Goal: Information Seeking & Learning: Learn about a topic

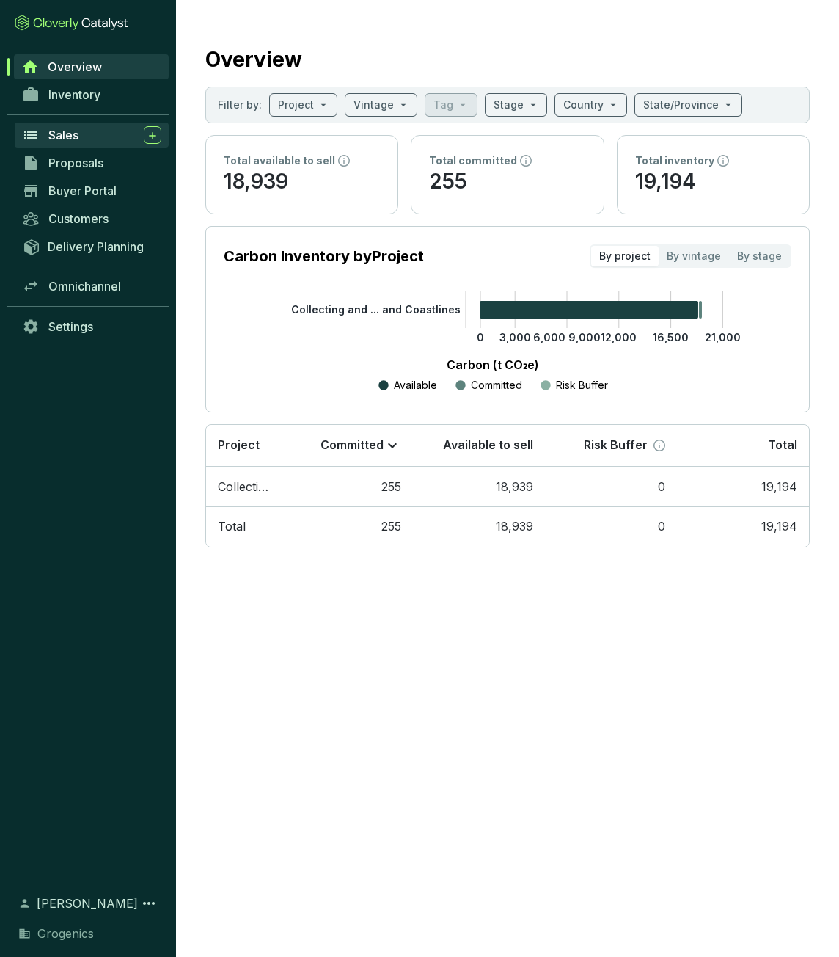
click at [81, 143] on div "Sales" at bounding box center [104, 135] width 113 height 18
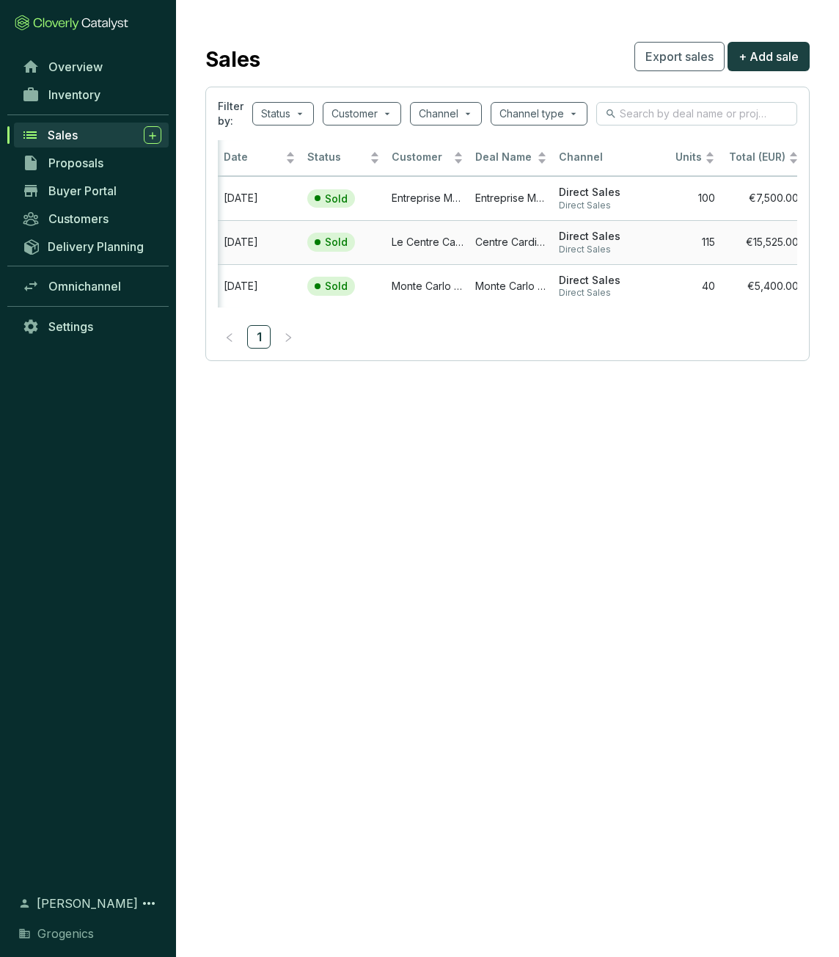
scroll to position [0, 7]
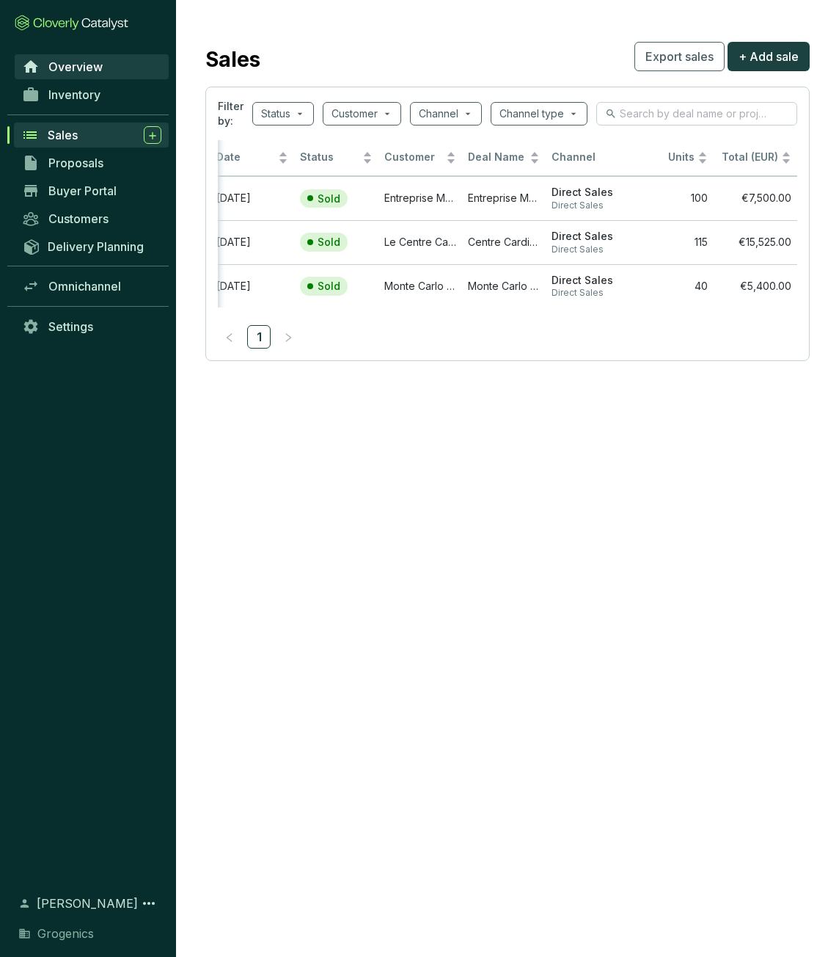
click at [87, 65] on span "Overview" at bounding box center [75, 66] width 54 height 15
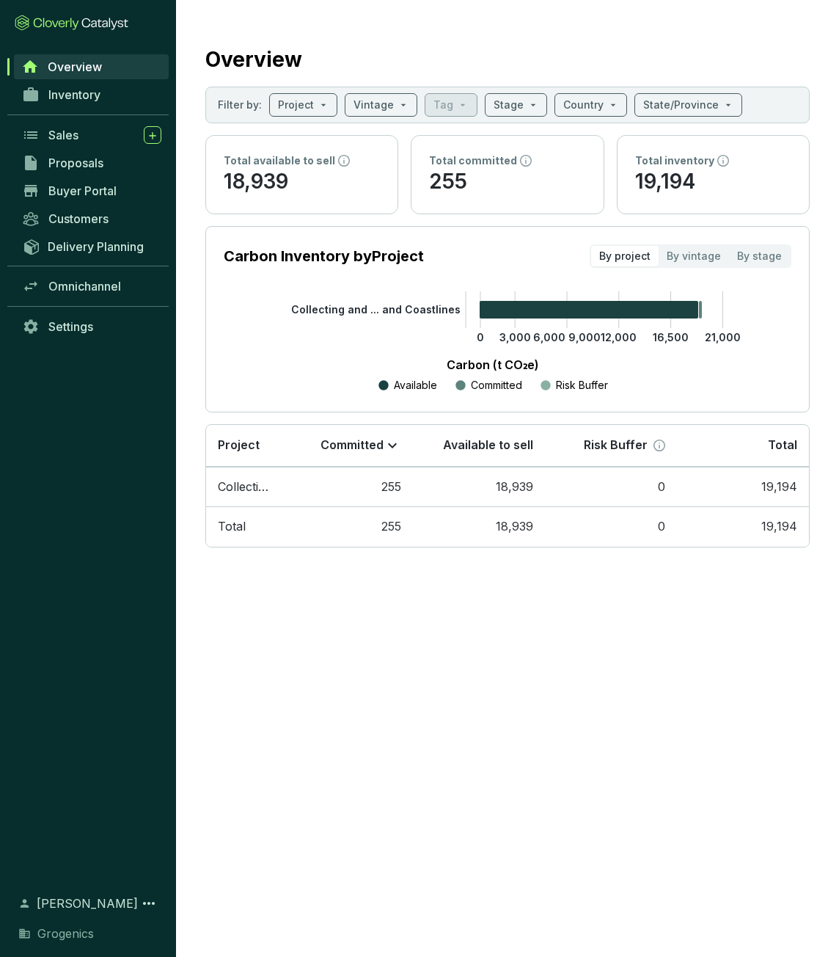
click at [100, 81] on div "Inventory" at bounding box center [88, 95] width 176 height 28
click at [99, 94] on span "Inventory" at bounding box center [74, 94] width 52 height 15
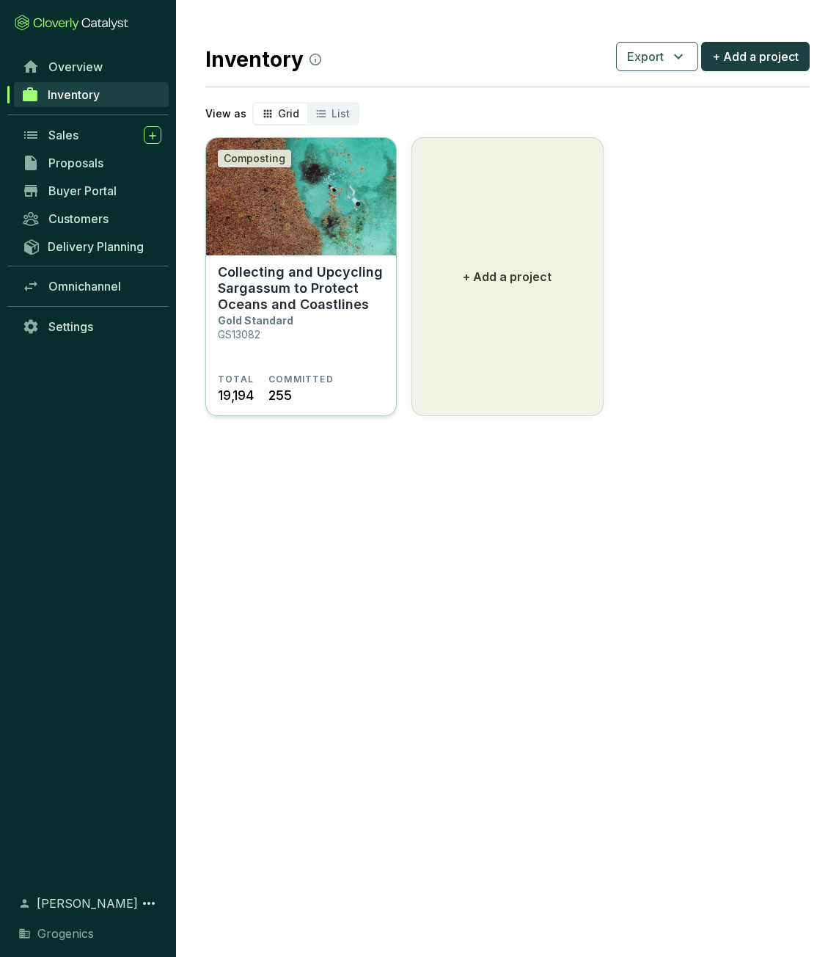
click at [340, 325] on section "Collecting and Upcycling Sargassum to Protect Oceans and Coastlines Gold Standa…" at bounding box center [301, 318] width 167 height 109
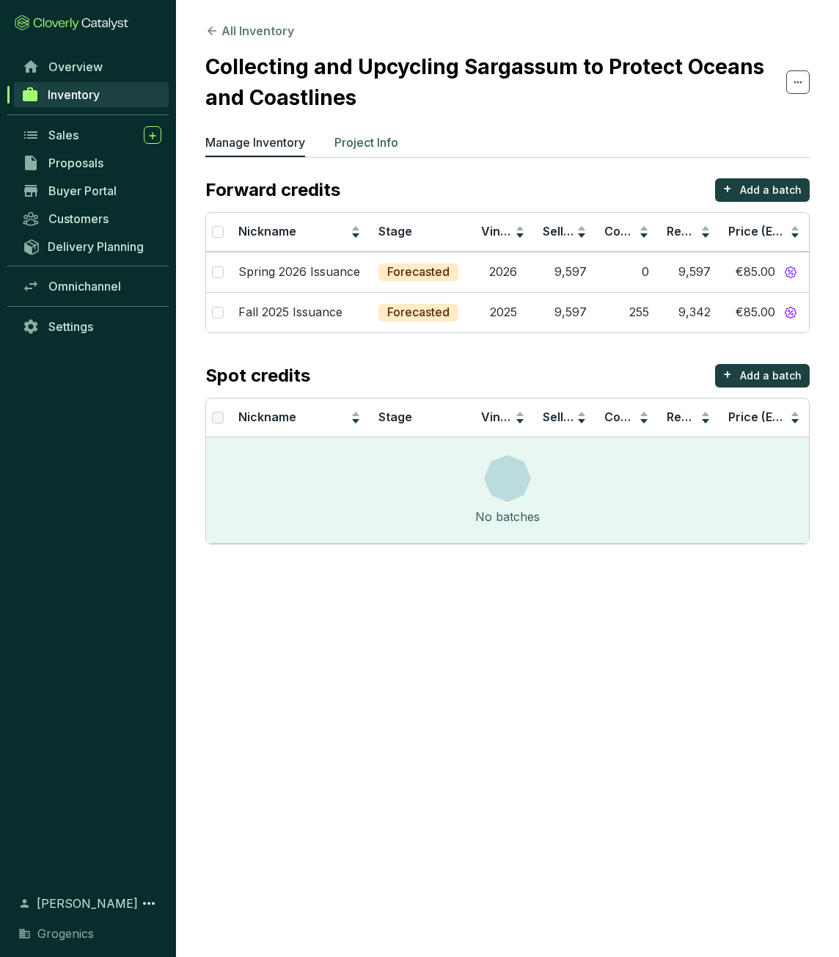
click at [380, 147] on p "Project Info" at bounding box center [367, 143] width 64 height 18
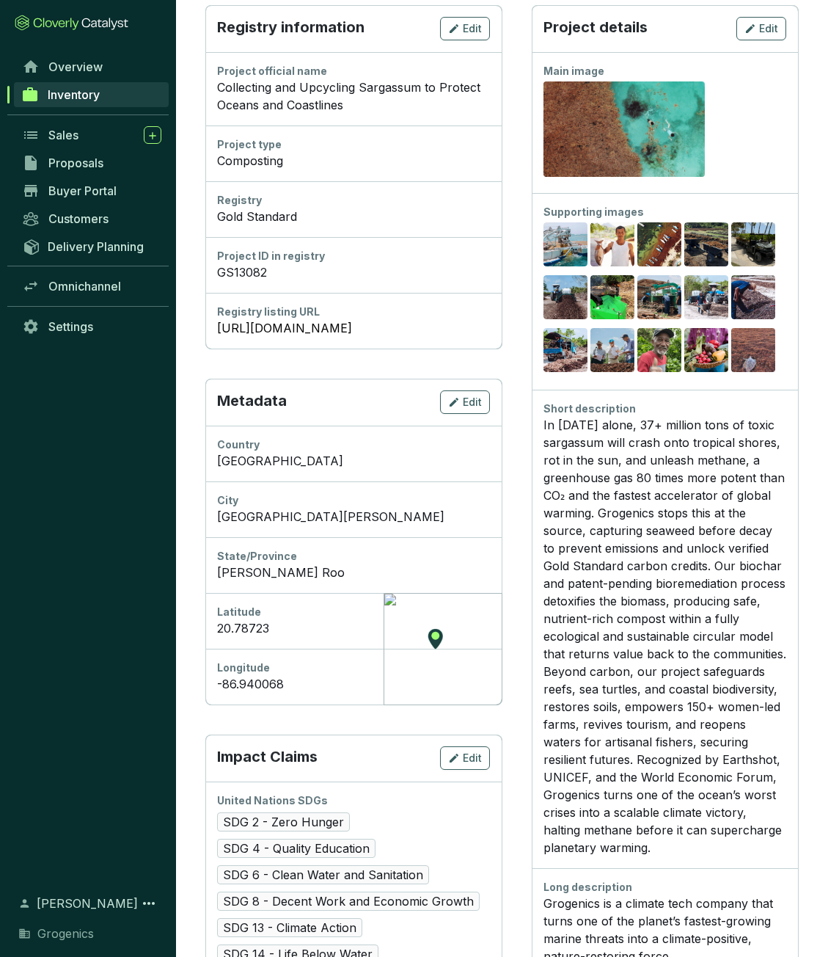
scroll to position [213, 0]
